Goal: Transaction & Acquisition: Purchase product/service

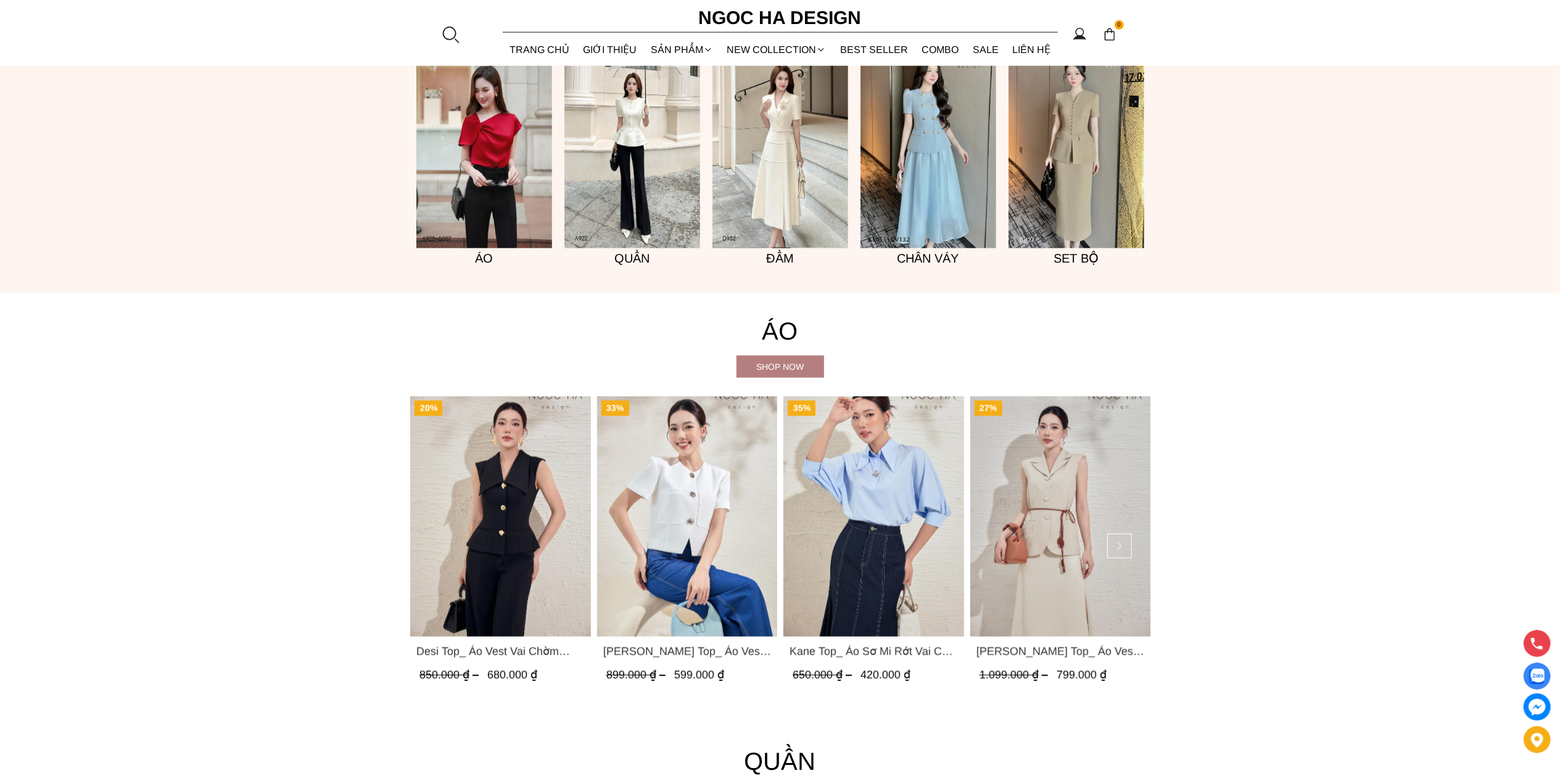
scroll to position [1315, 0]
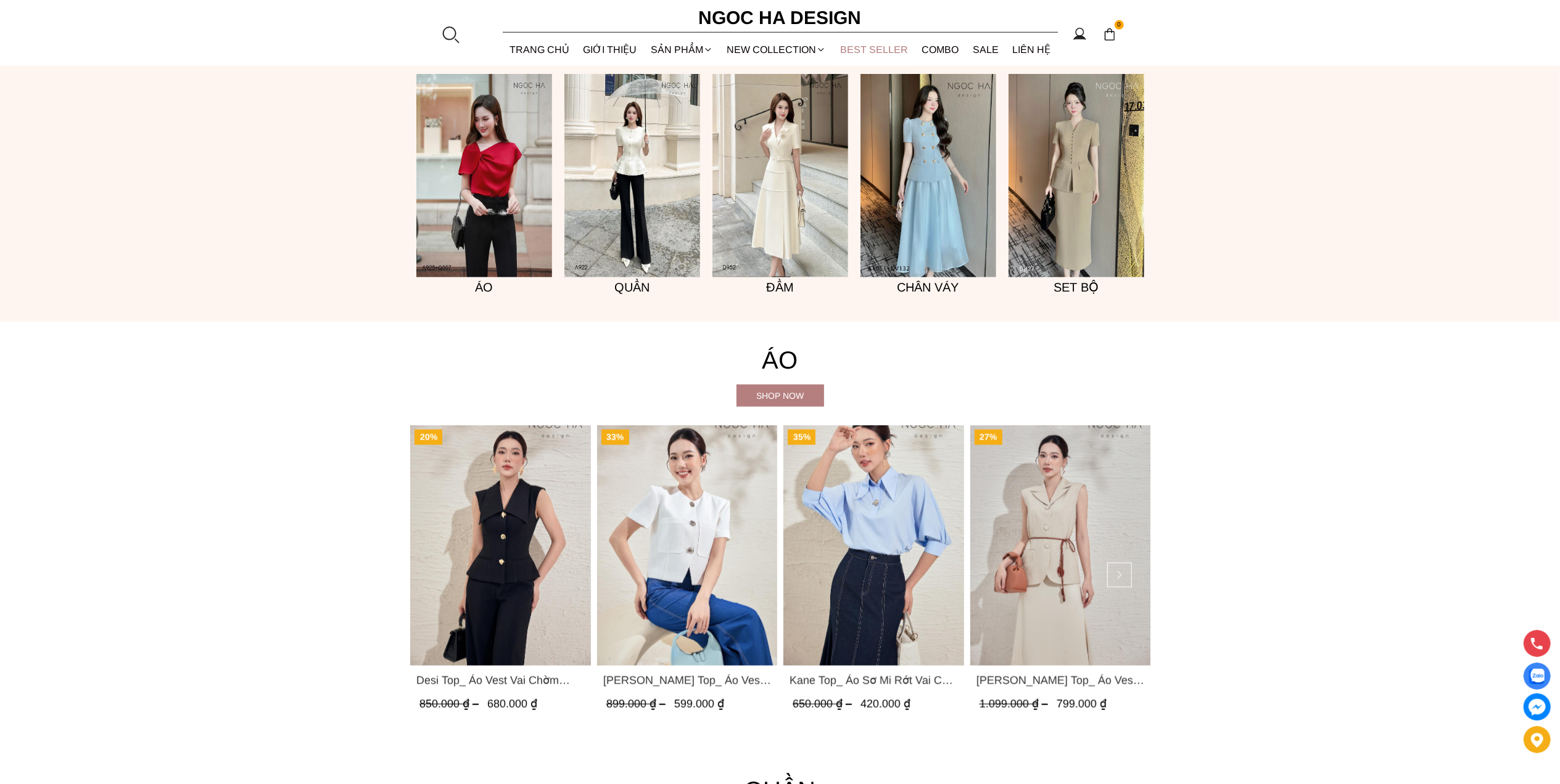
click at [876, 48] on link "BEST SELLER" at bounding box center [874, 50] width 82 height 33
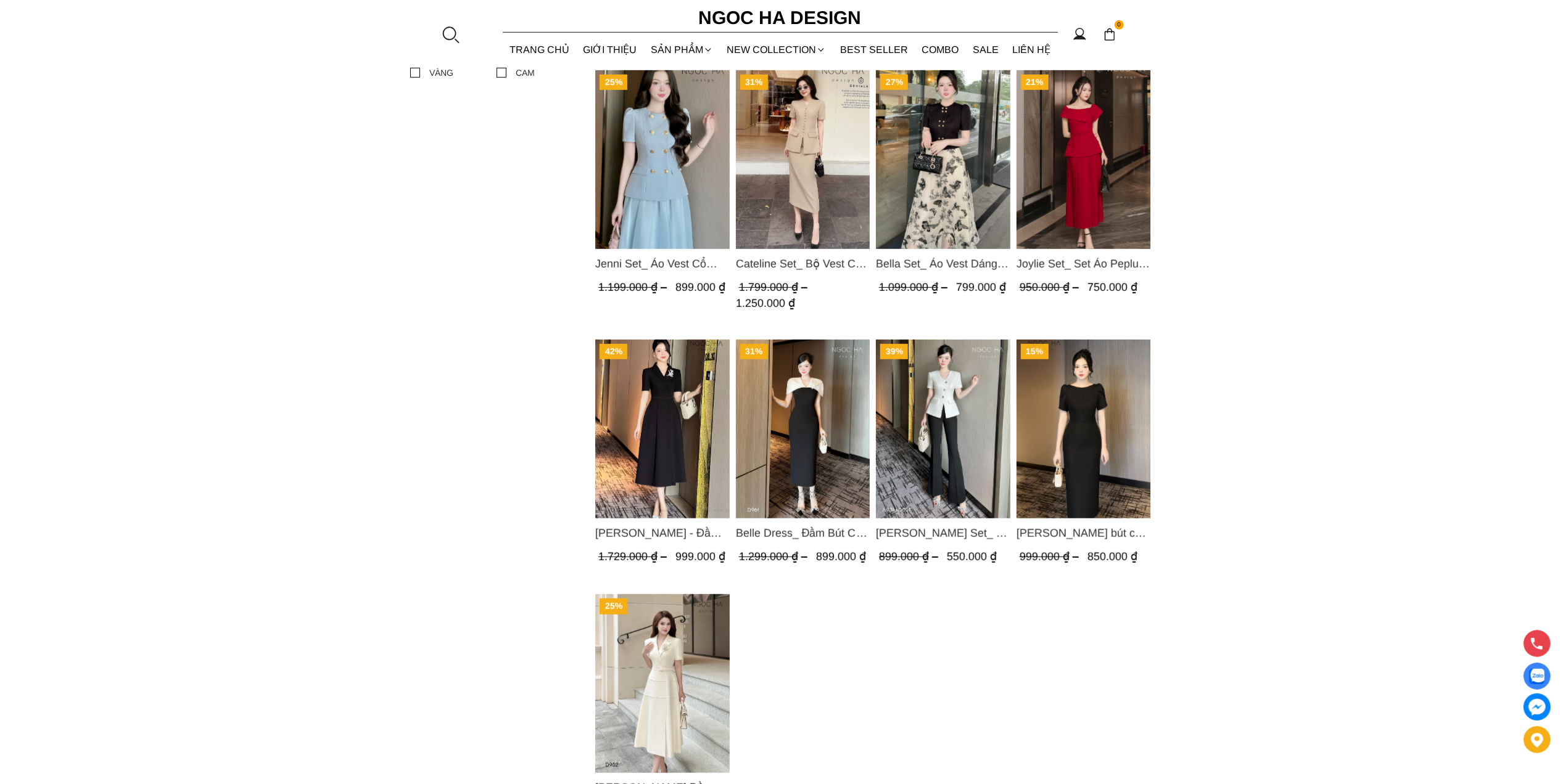
scroll to position [328, 0]
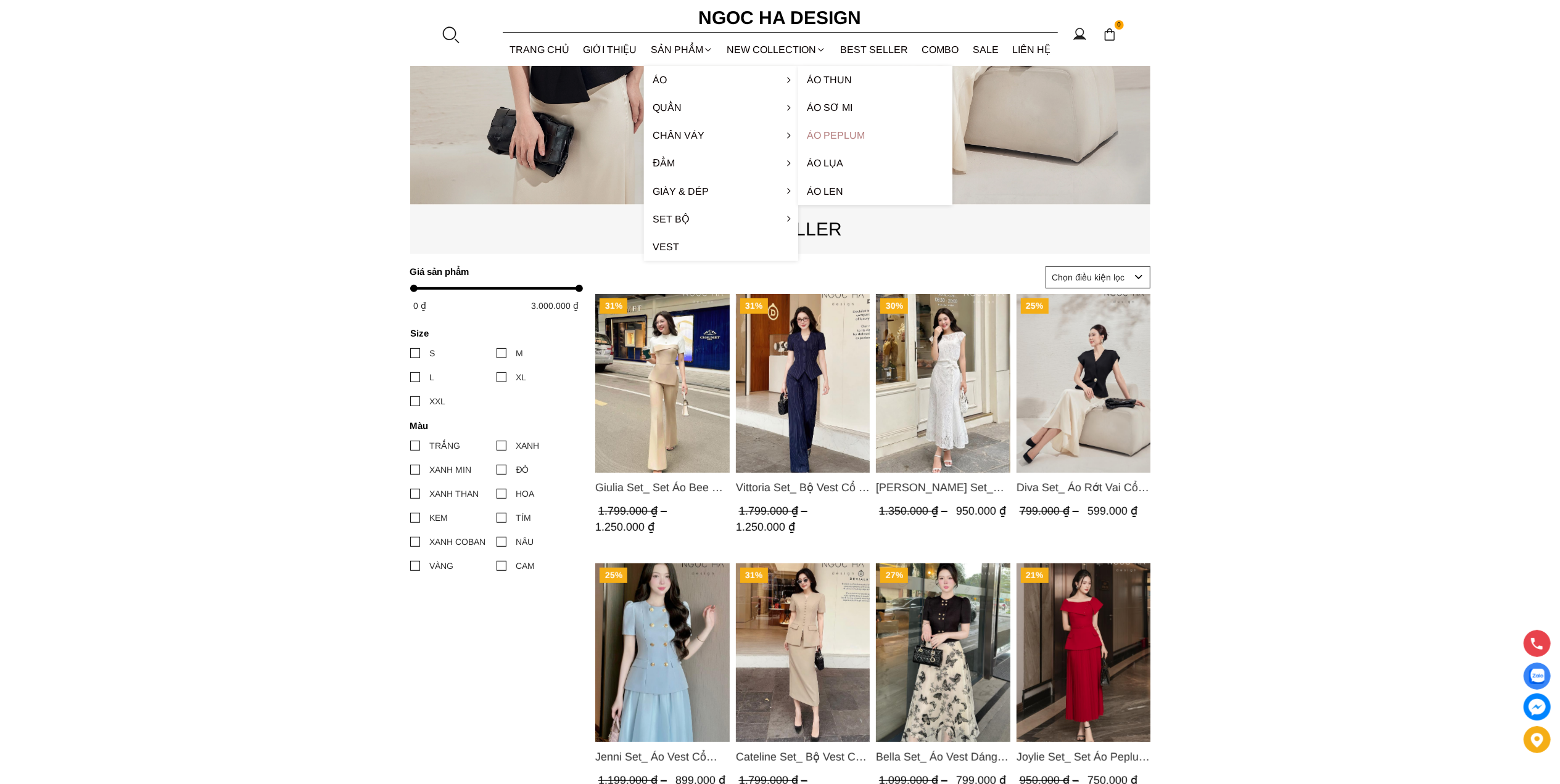
click at [816, 135] on link "Áo Peplum" at bounding box center [875, 135] width 154 height 28
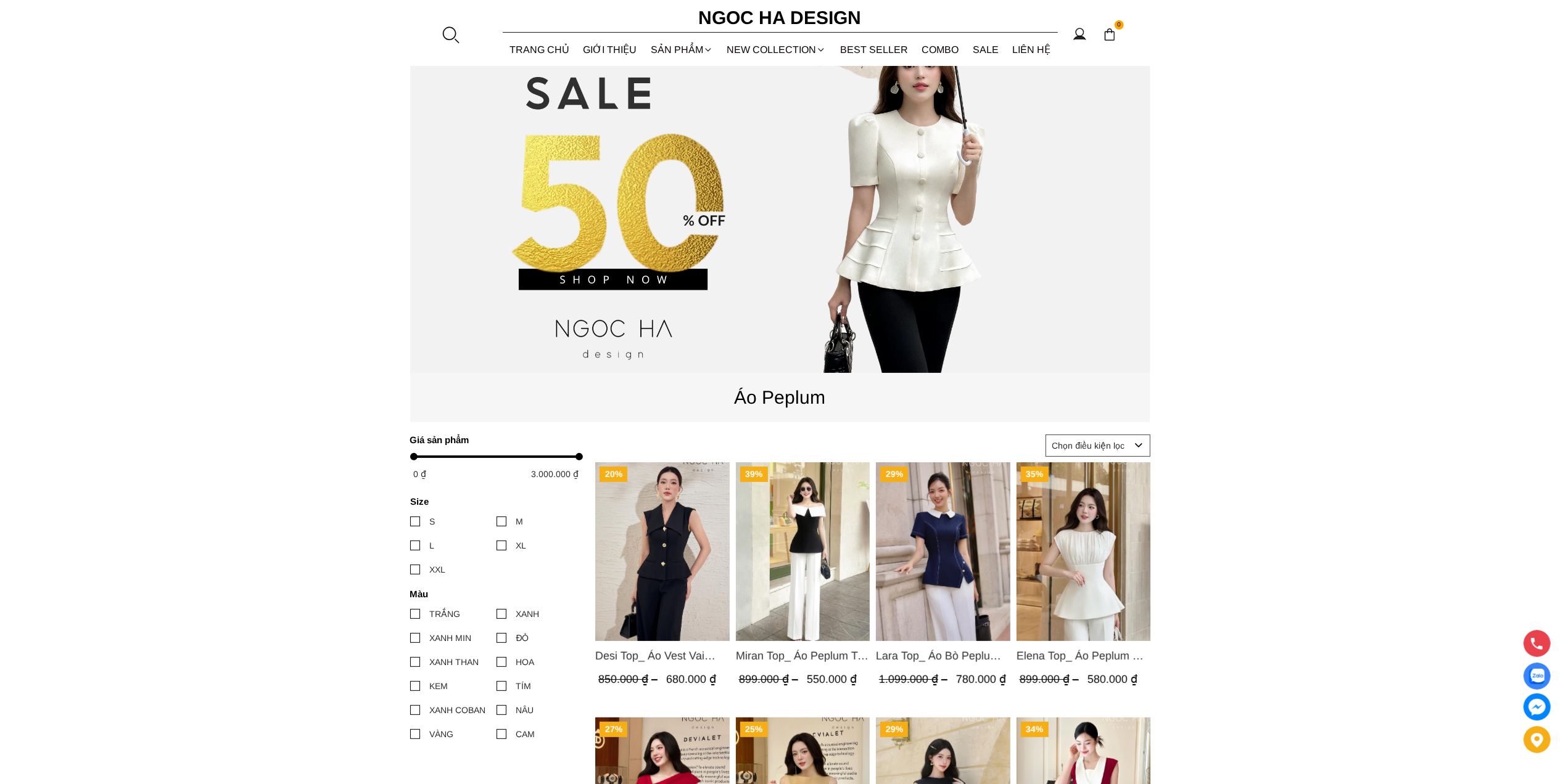
scroll to position [82, 0]
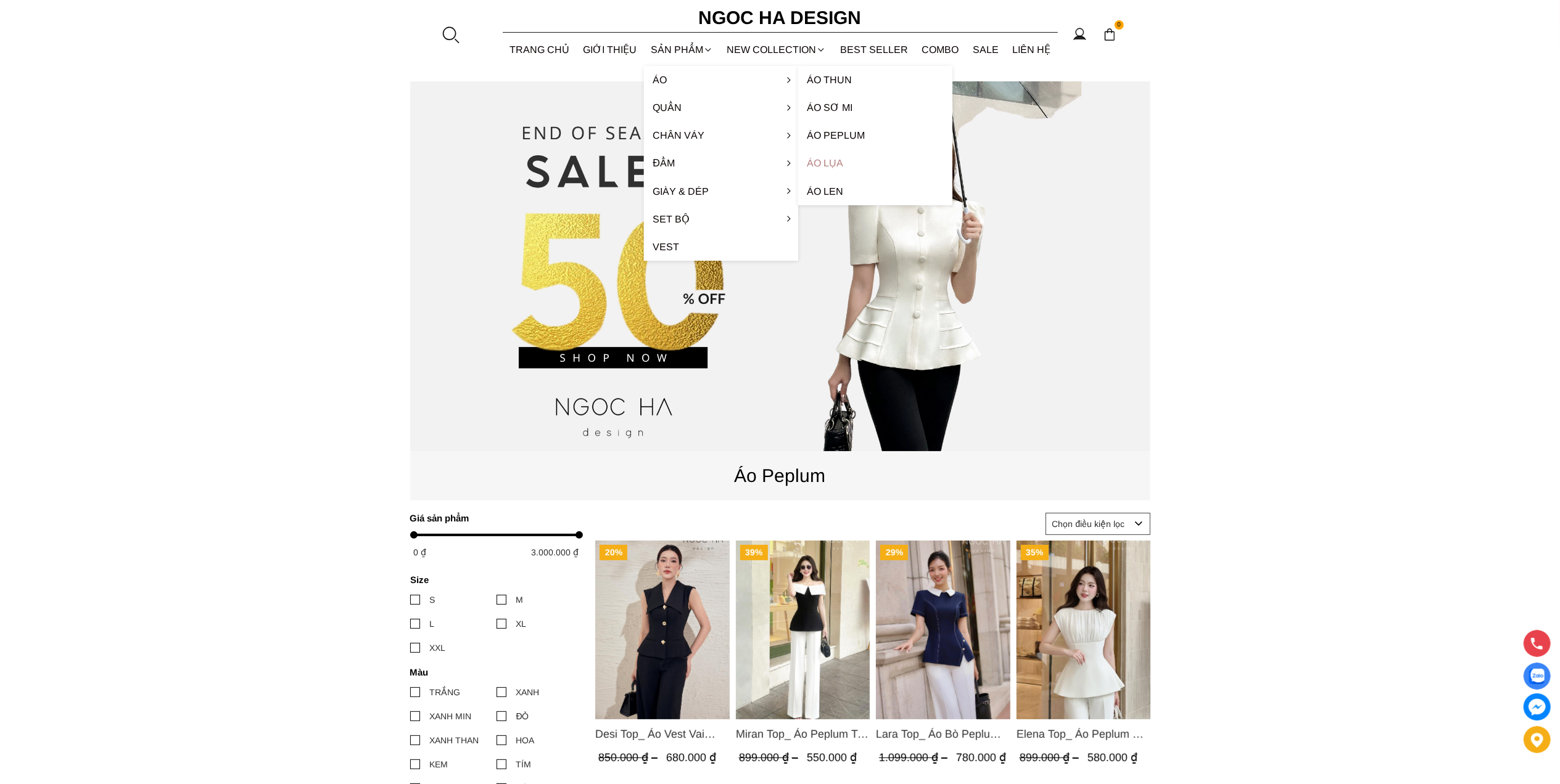
click at [840, 168] on link "Áo lụa" at bounding box center [875, 163] width 154 height 28
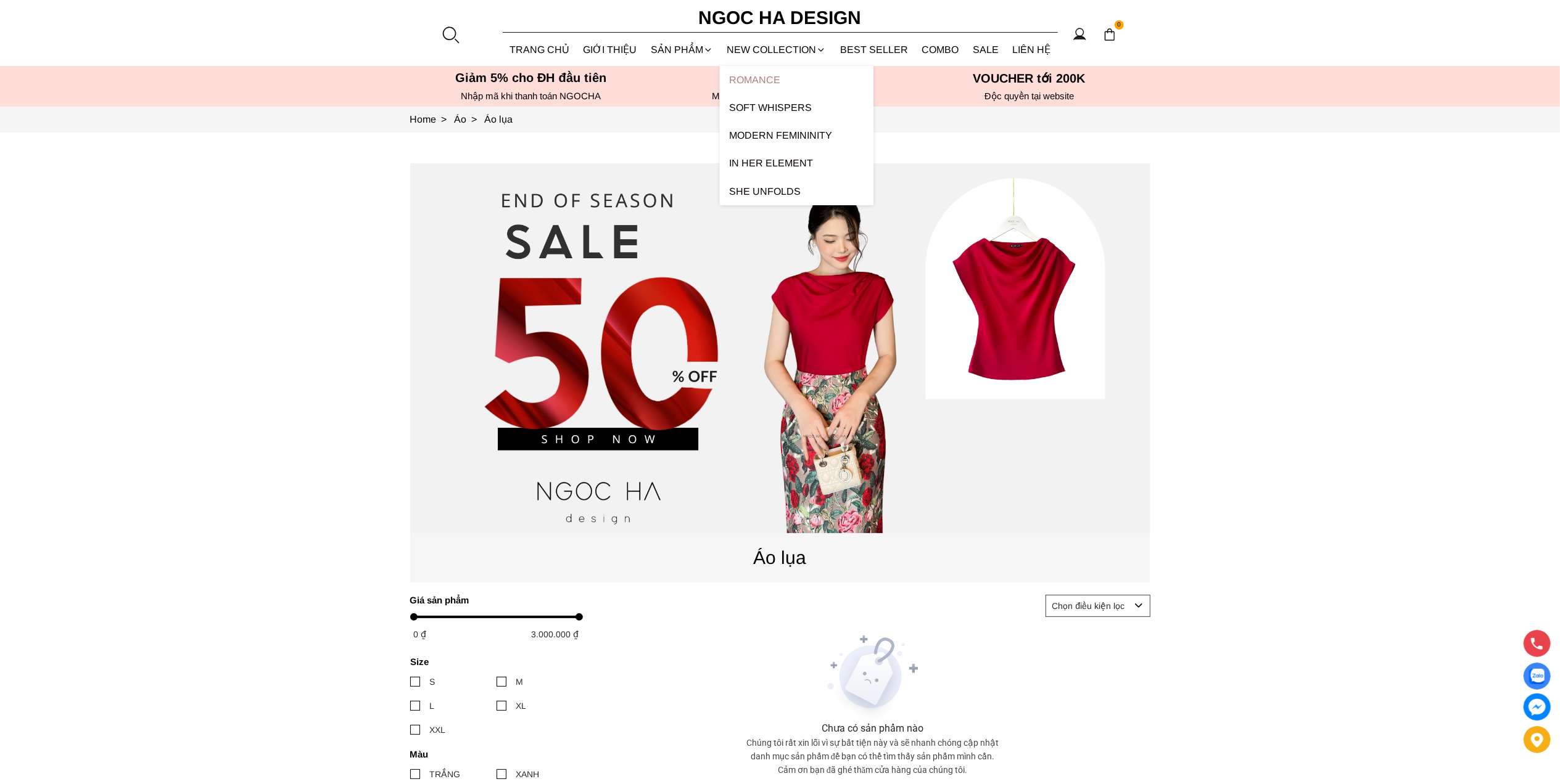
click at [795, 80] on link "ROMANCE" at bounding box center [797, 80] width 154 height 28
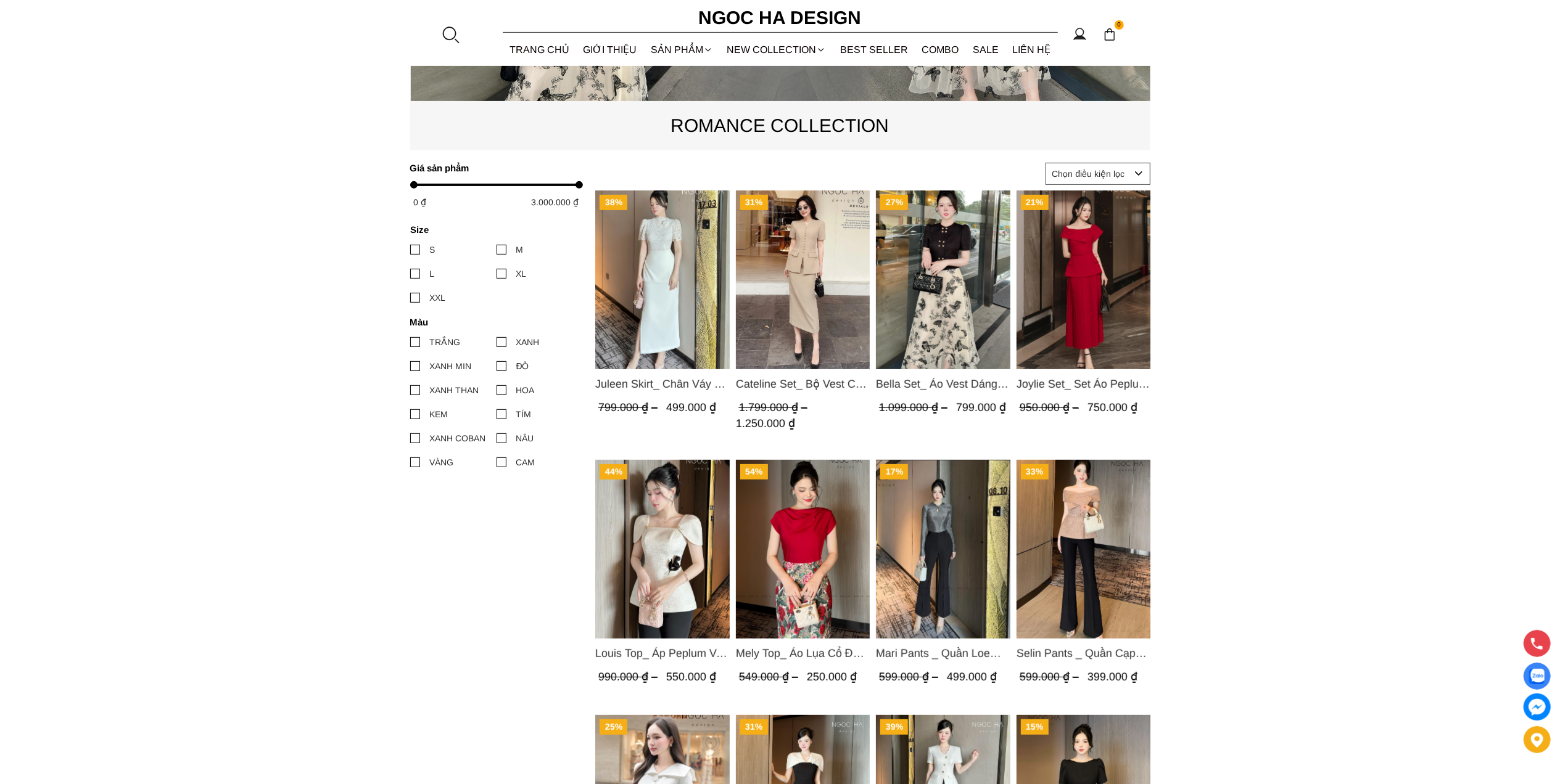
scroll to position [238, 0]
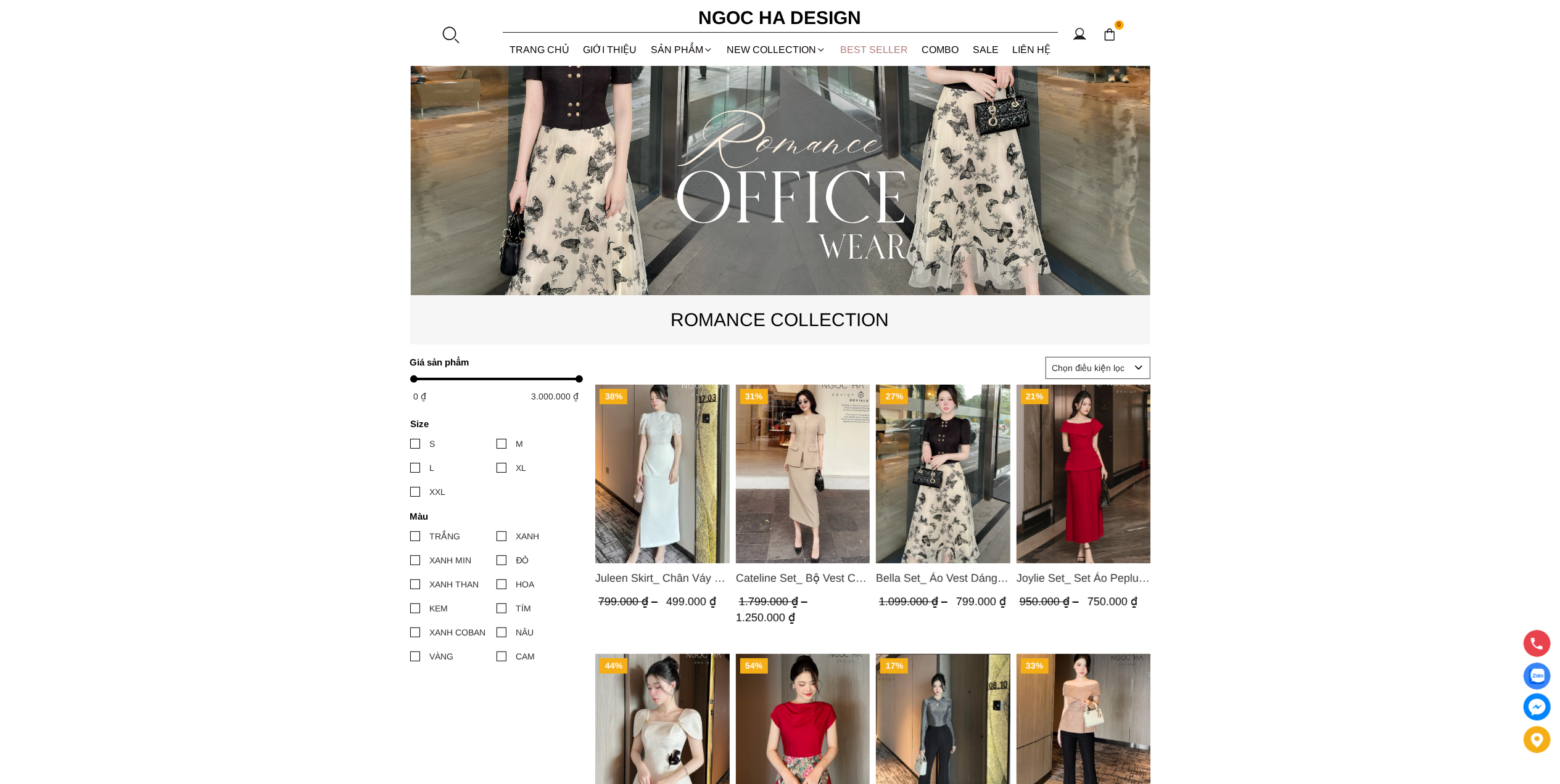
click at [901, 43] on link "BEST SELLER" at bounding box center [874, 50] width 82 height 33
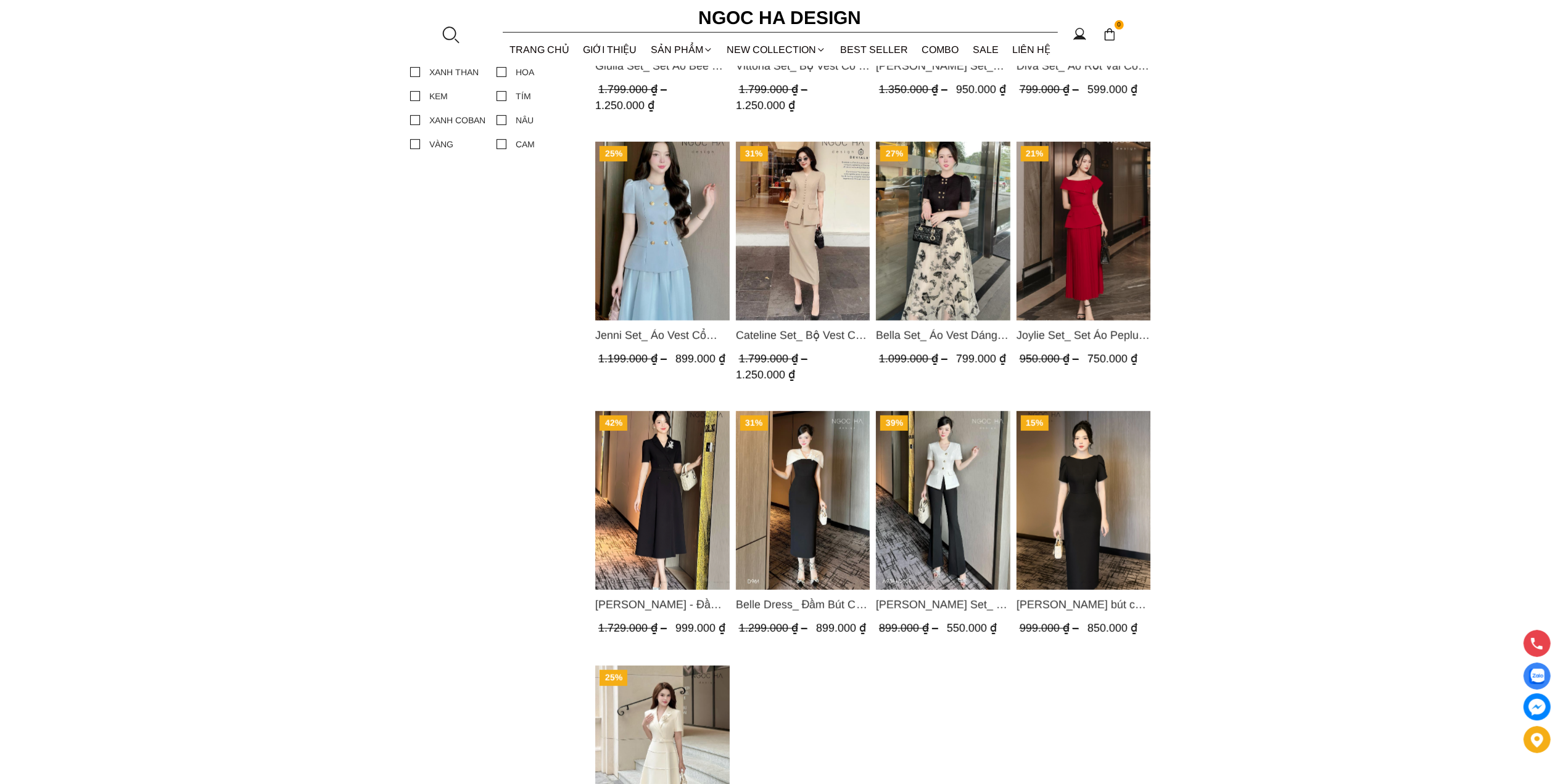
scroll to position [740, 0]
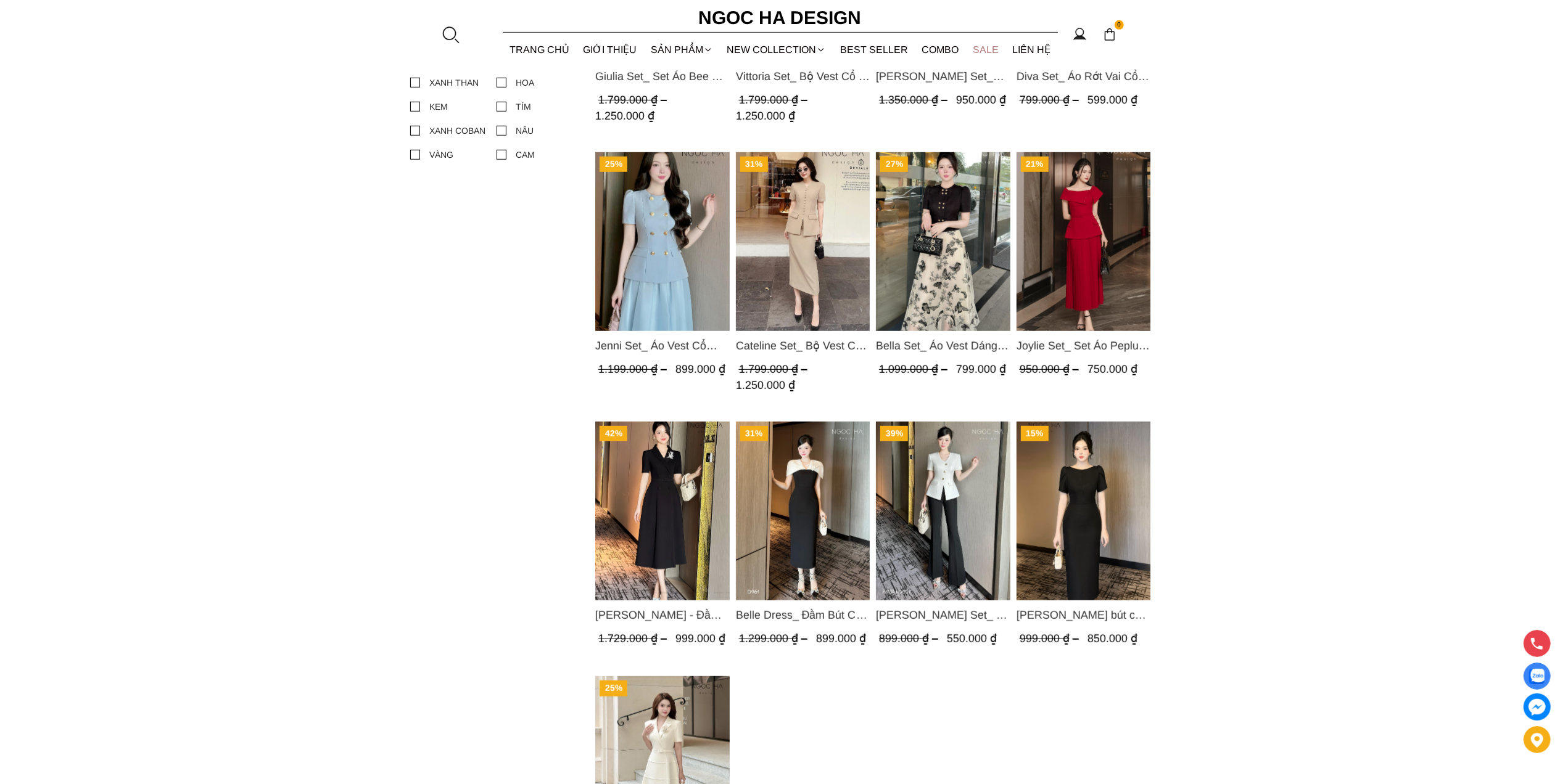
click at [999, 50] on link "SALE" at bounding box center [986, 50] width 40 height 33
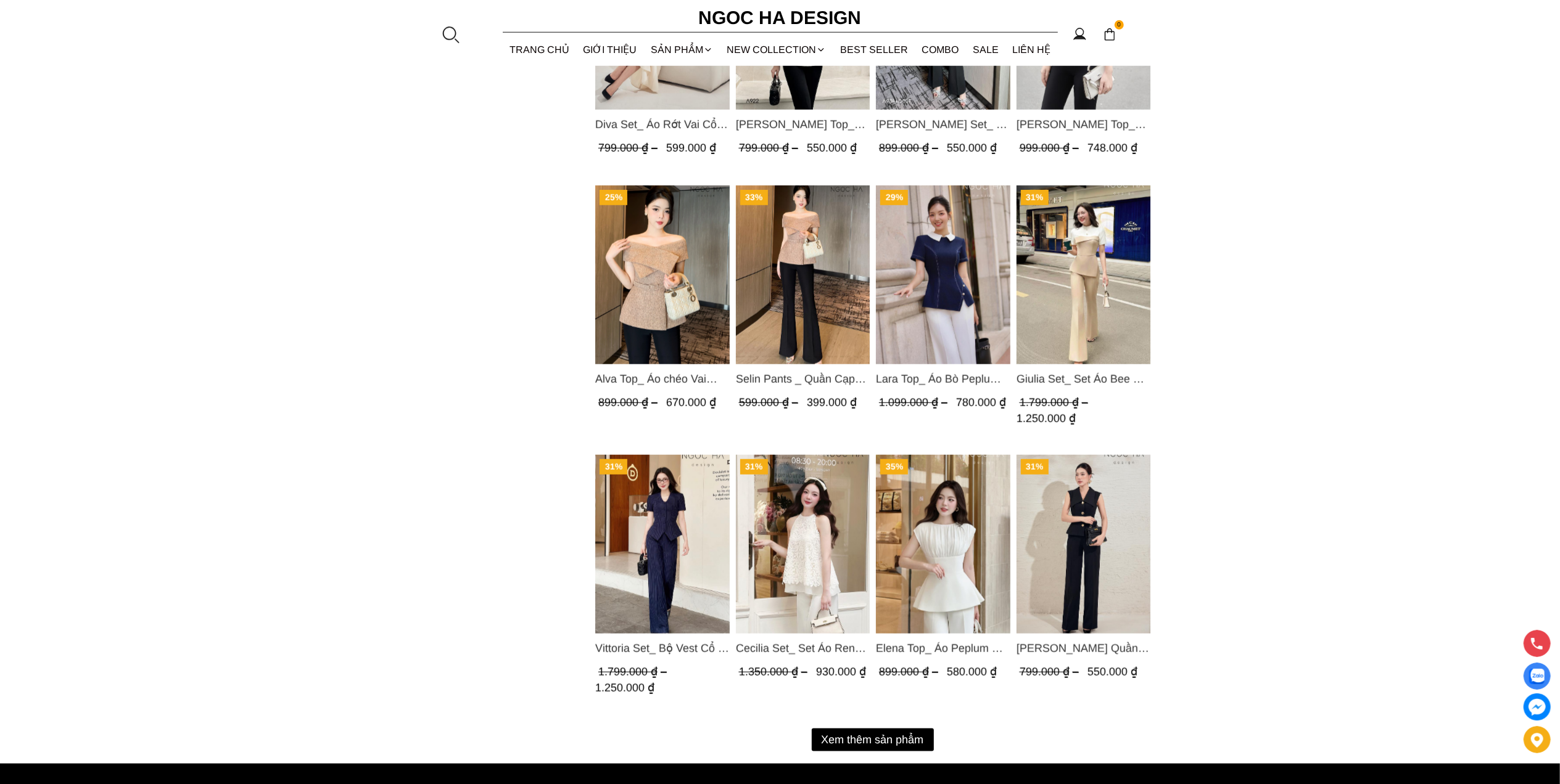
scroll to position [1233, 0]
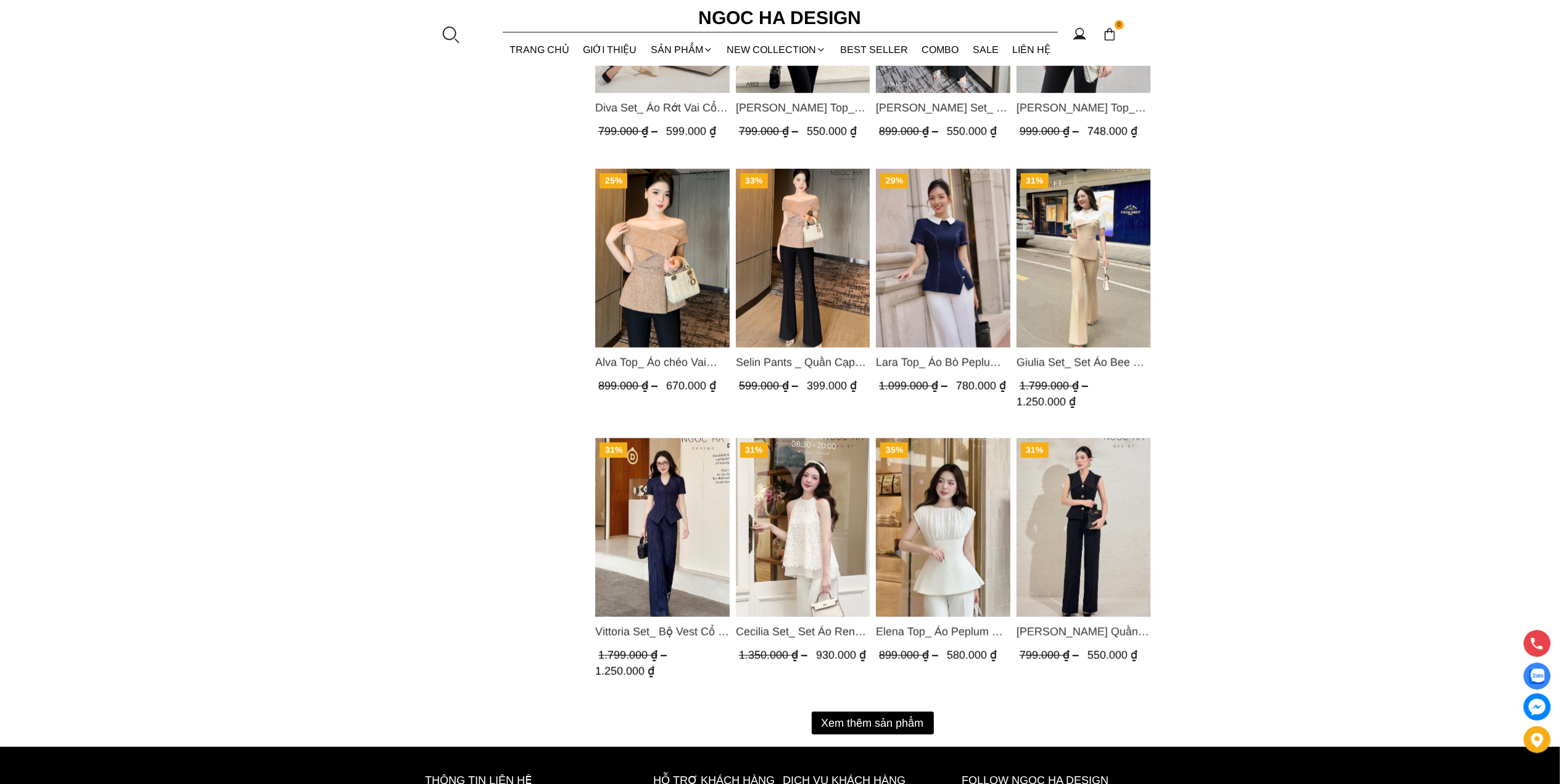
click at [971, 256] on img "Product image - Lara Top_ Áo Bò Peplum Vạt Chép Đính Cúc Mix Cổ Trắng A1058" at bounding box center [943, 258] width 135 height 179
